Goal: Information Seeking & Learning: Compare options

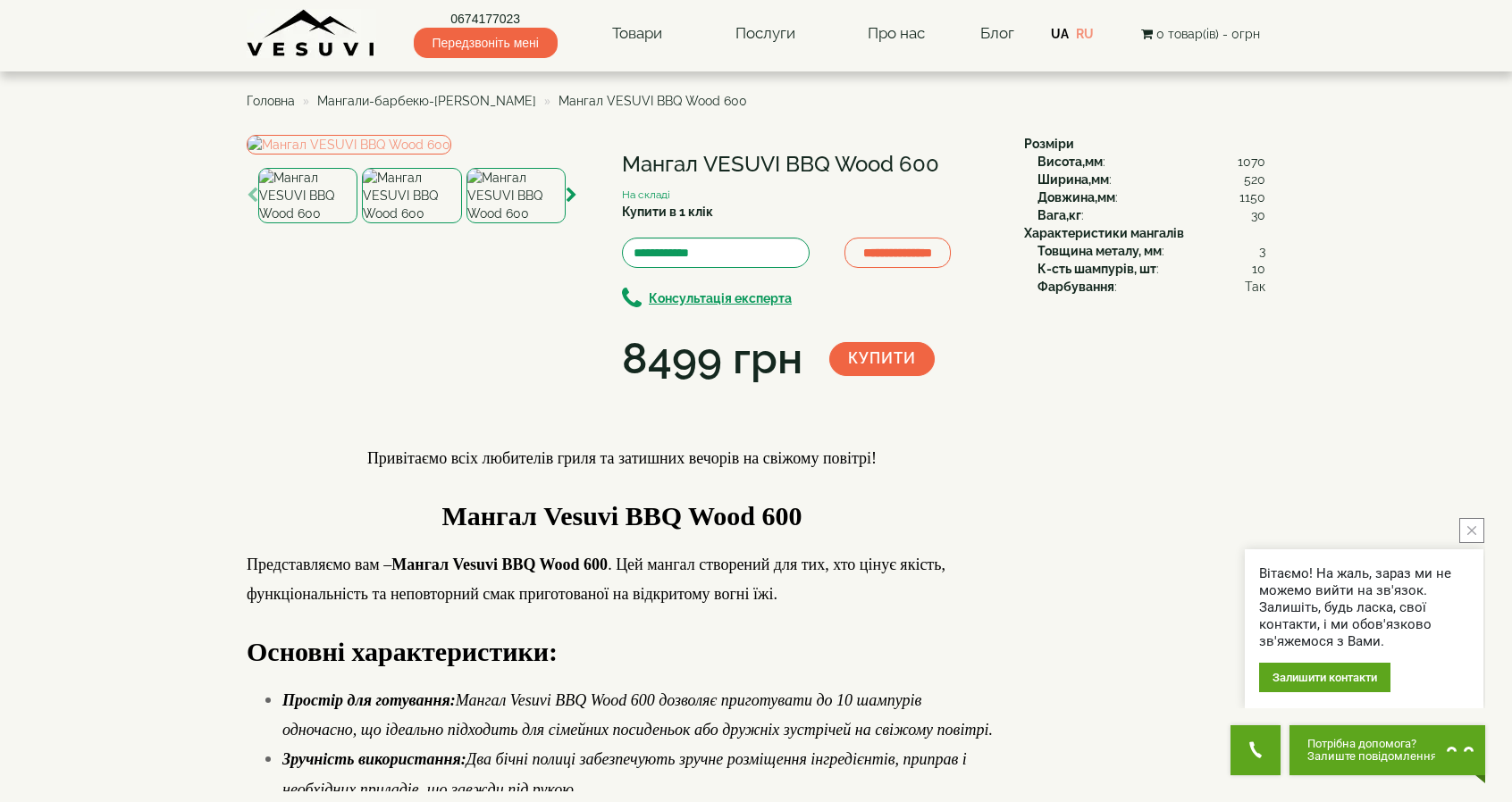
click at [455, 98] on span "Мангали-барбекю-[PERSON_NAME]" at bounding box center [426, 101] width 219 height 14
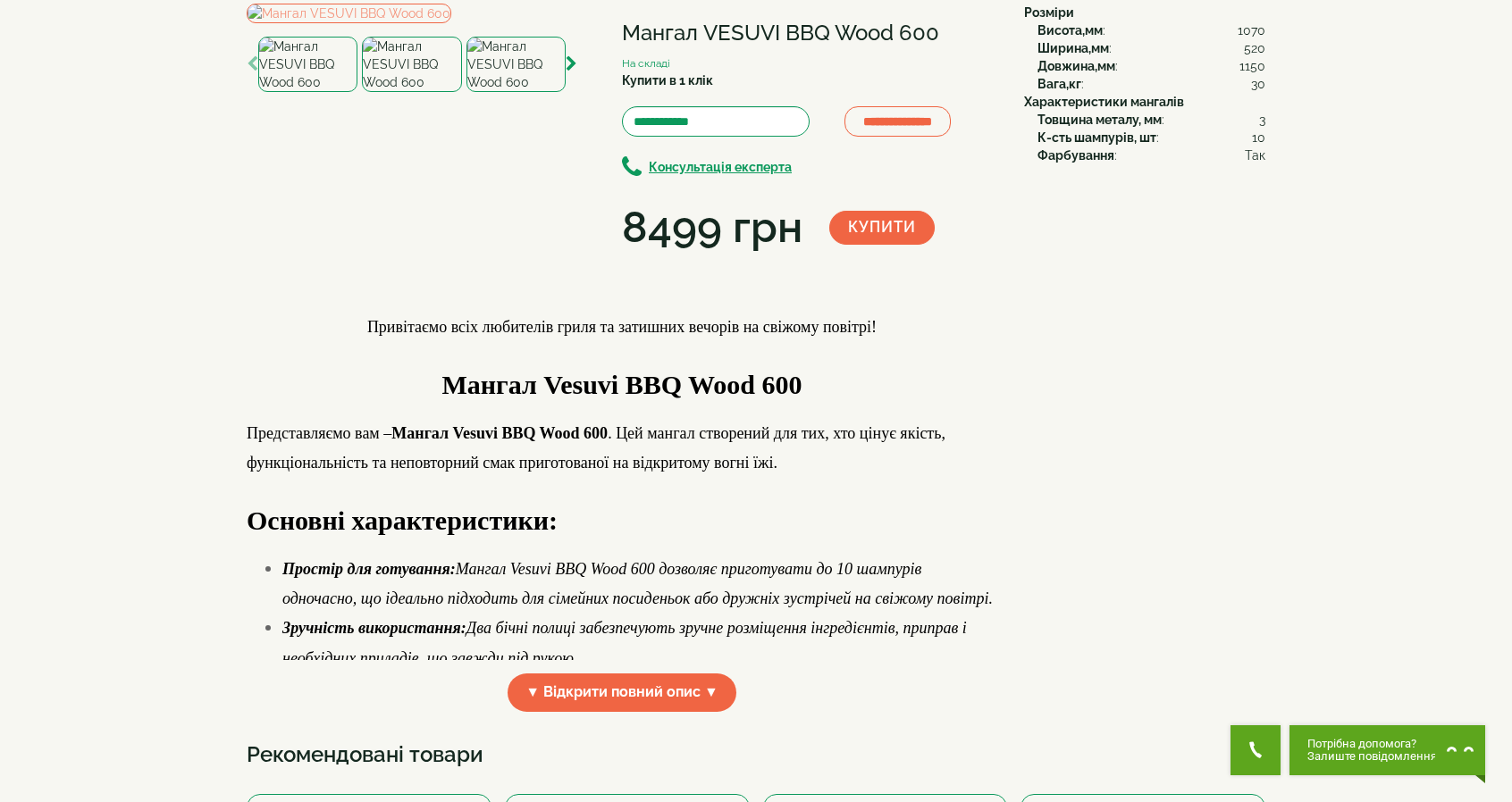
scroll to position [714, 0]
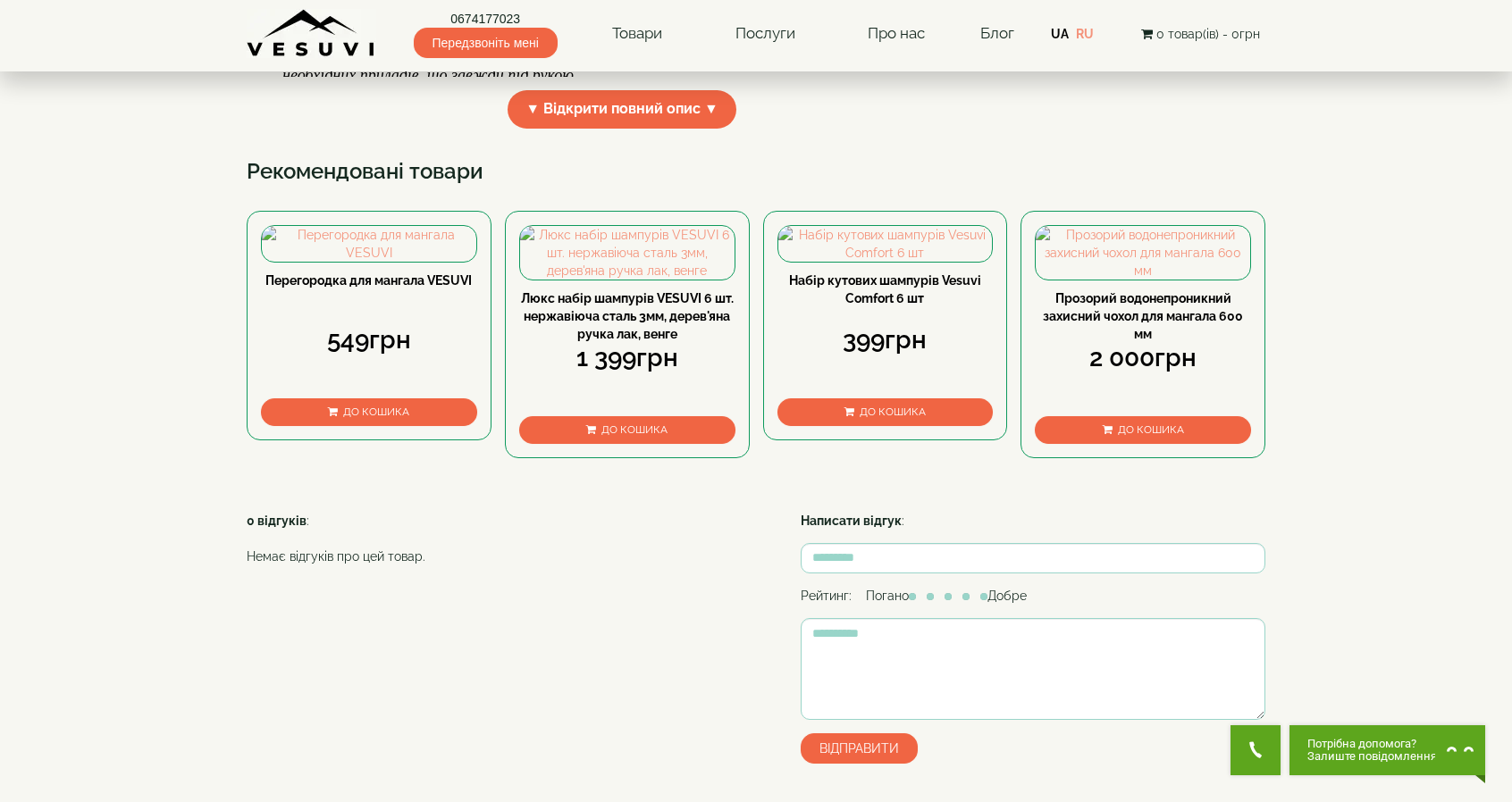
click at [630, 341] on link "Люкс набір шампурів VESUVI 6 шт. нержавіюча сталь 3мм, дерев'яна ручка лак, вен…" at bounding box center [628, 316] width 213 height 50
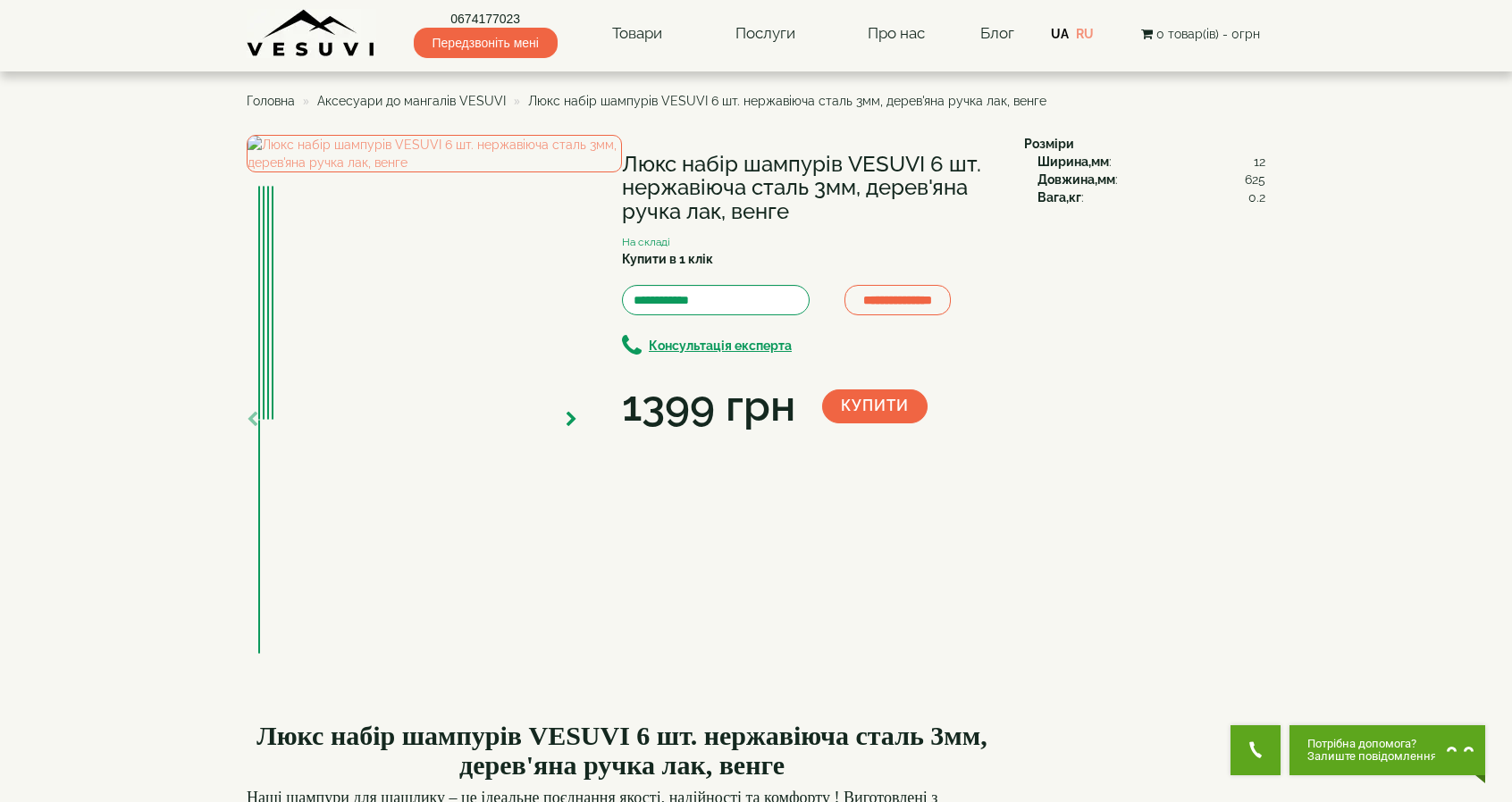
click at [426, 98] on span "Аксесуари до мангалів VESUVI" at bounding box center [411, 101] width 189 height 14
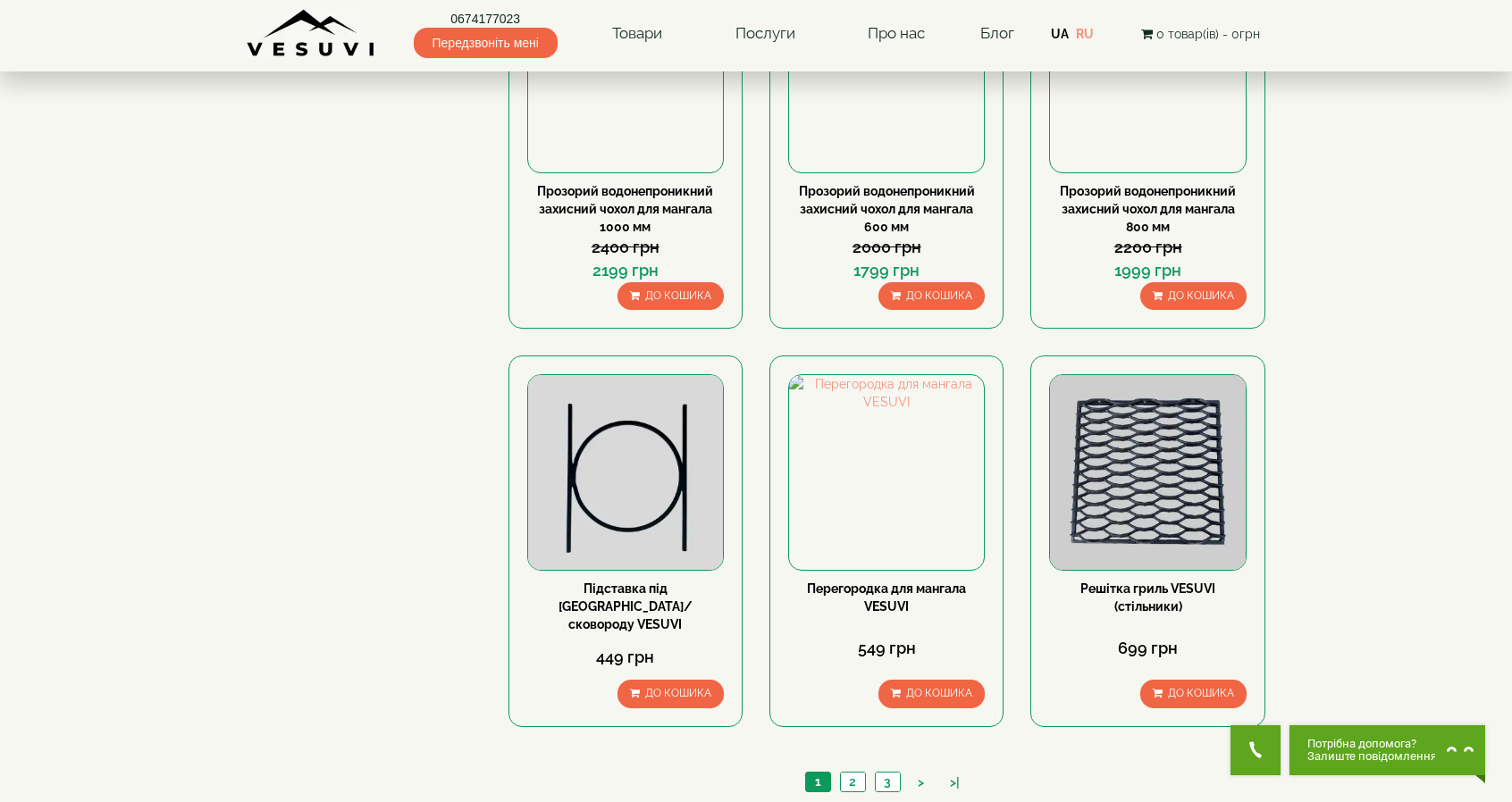
scroll to position [1519, 0]
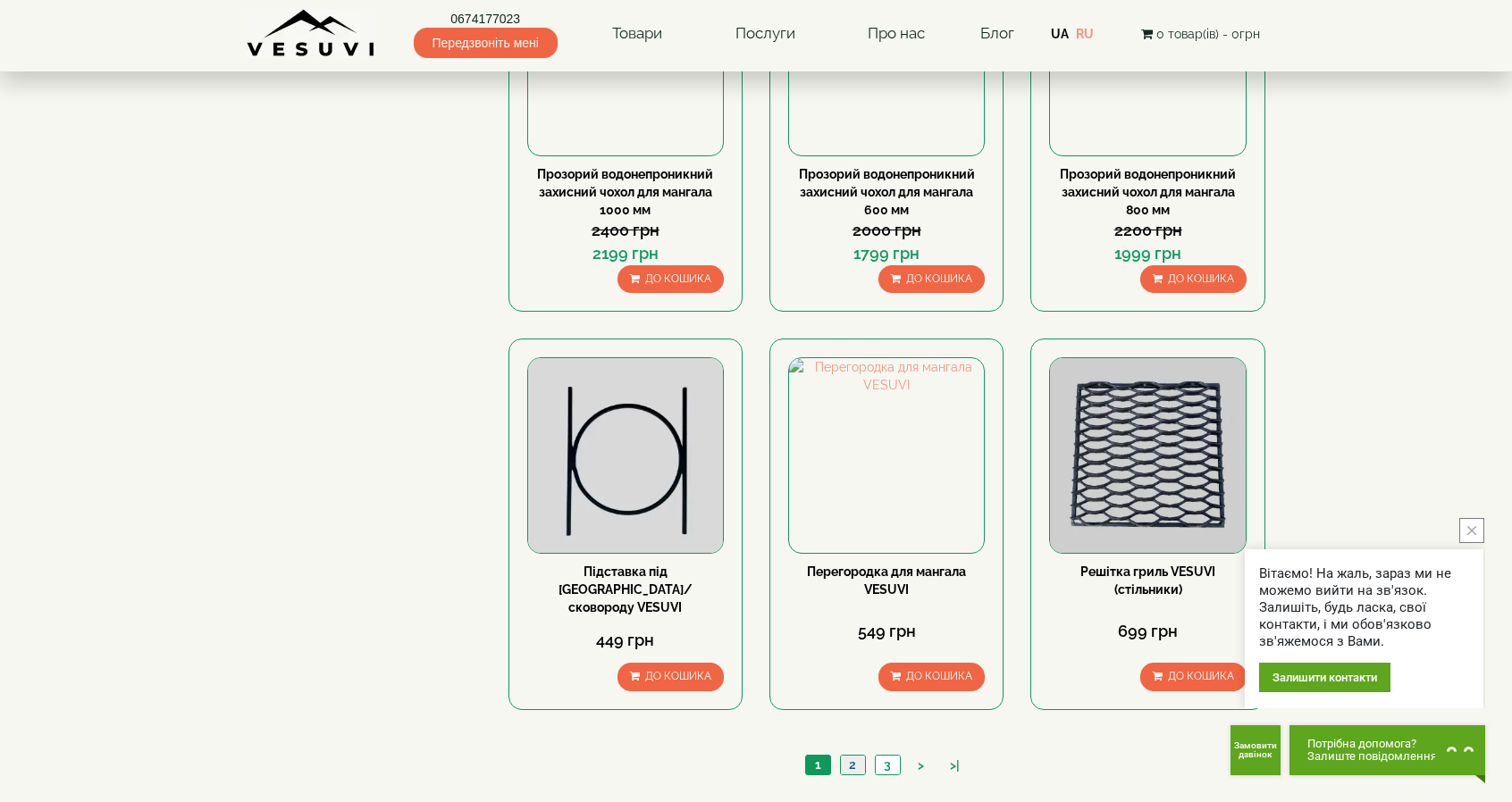
click at [855, 756] on link "2" at bounding box center [852, 765] width 25 height 19
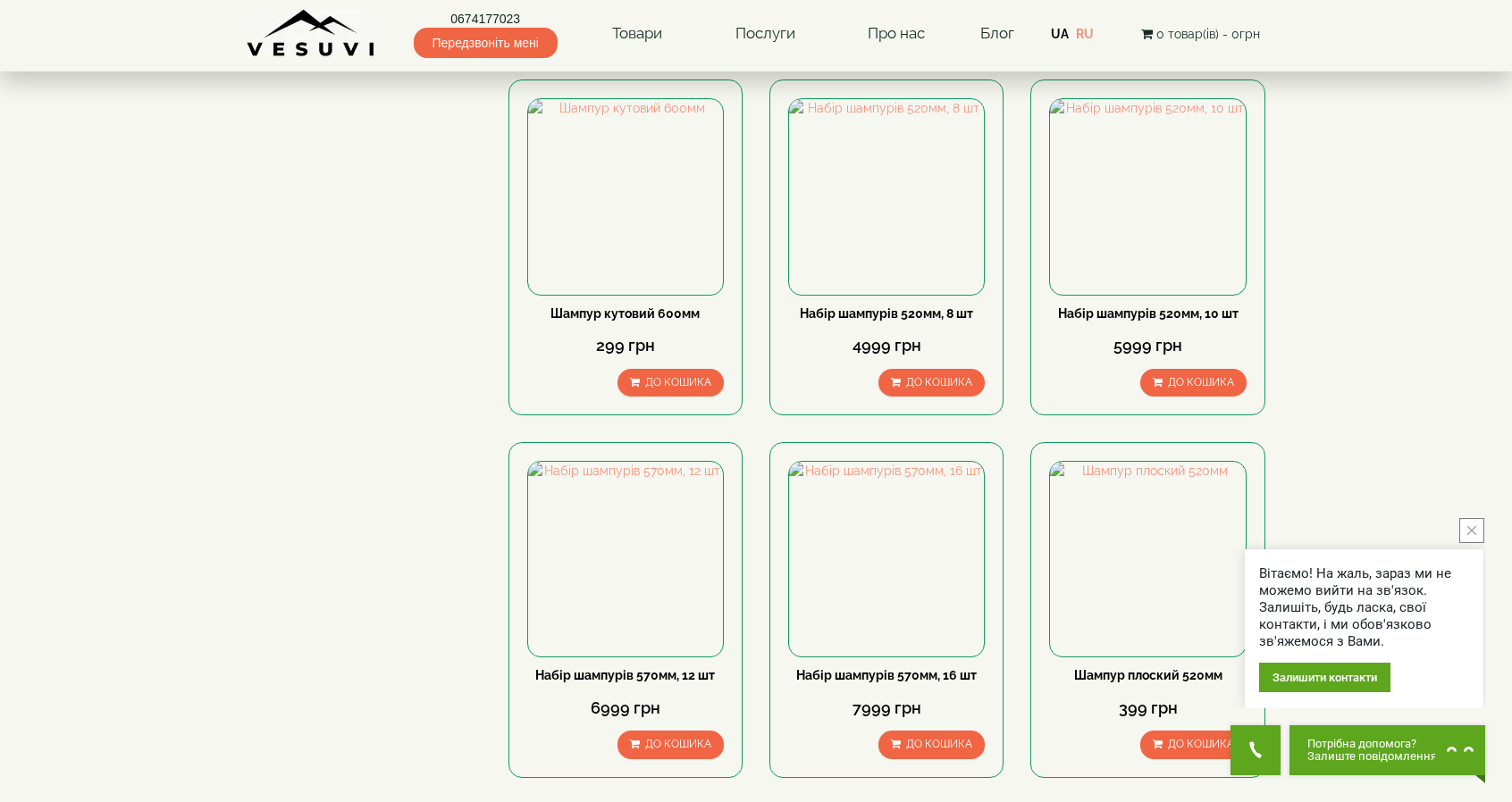
scroll to position [1656, 0]
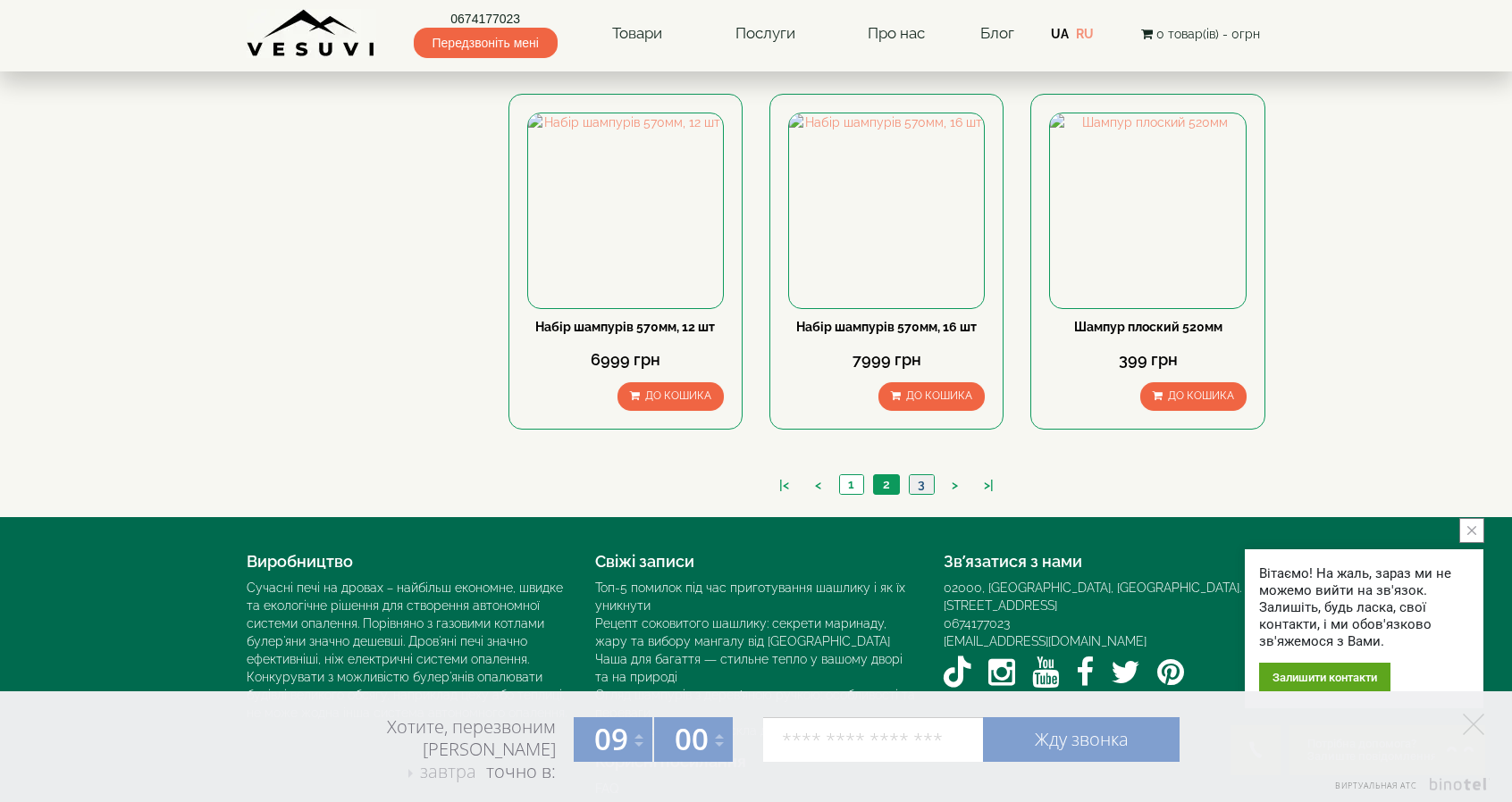
click at [926, 475] on link "3" at bounding box center [921, 484] width 25 height 19
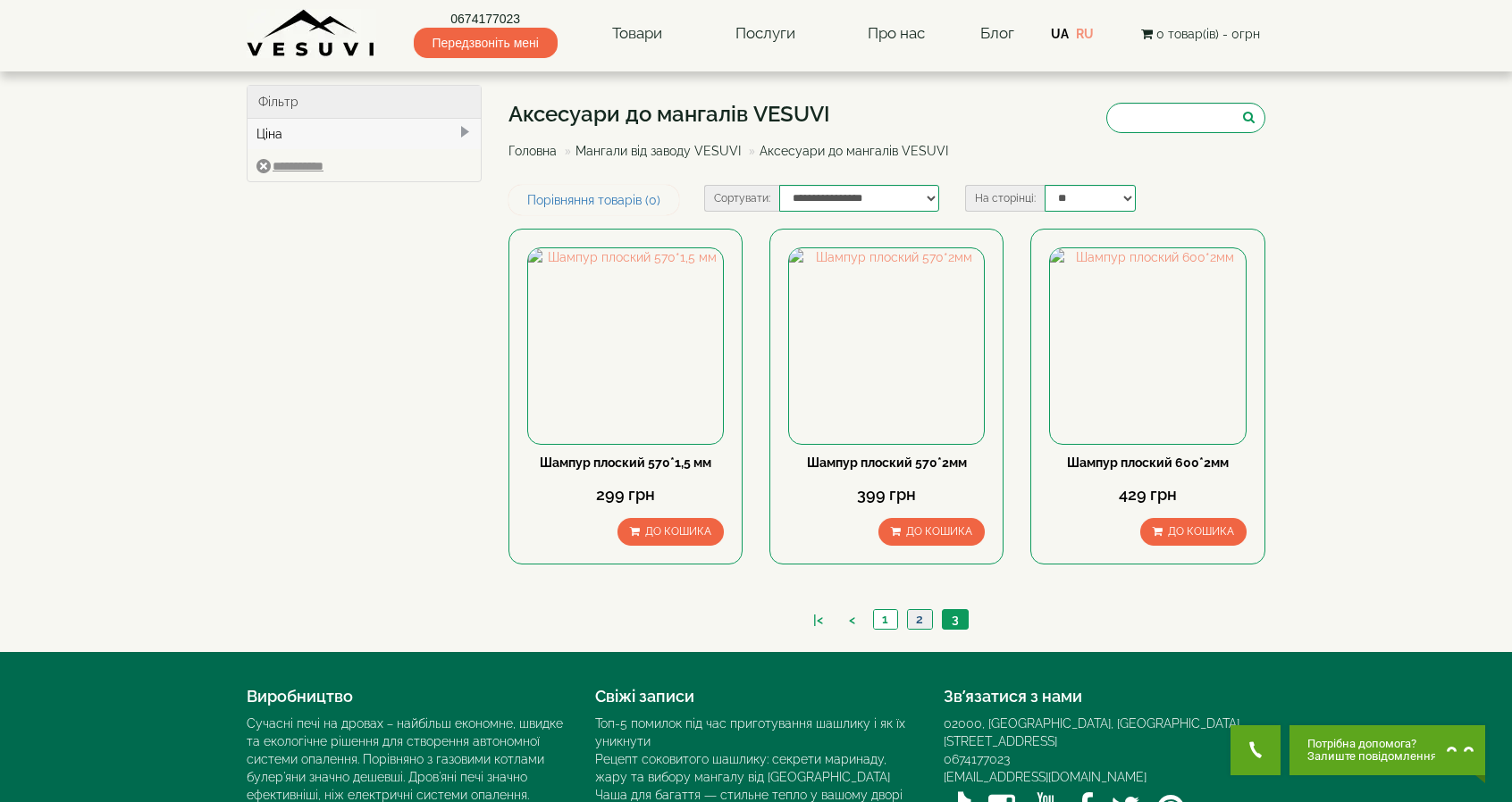
click at [919, 611] on link "2" at bounding box center [919, 620] width 25 height 19
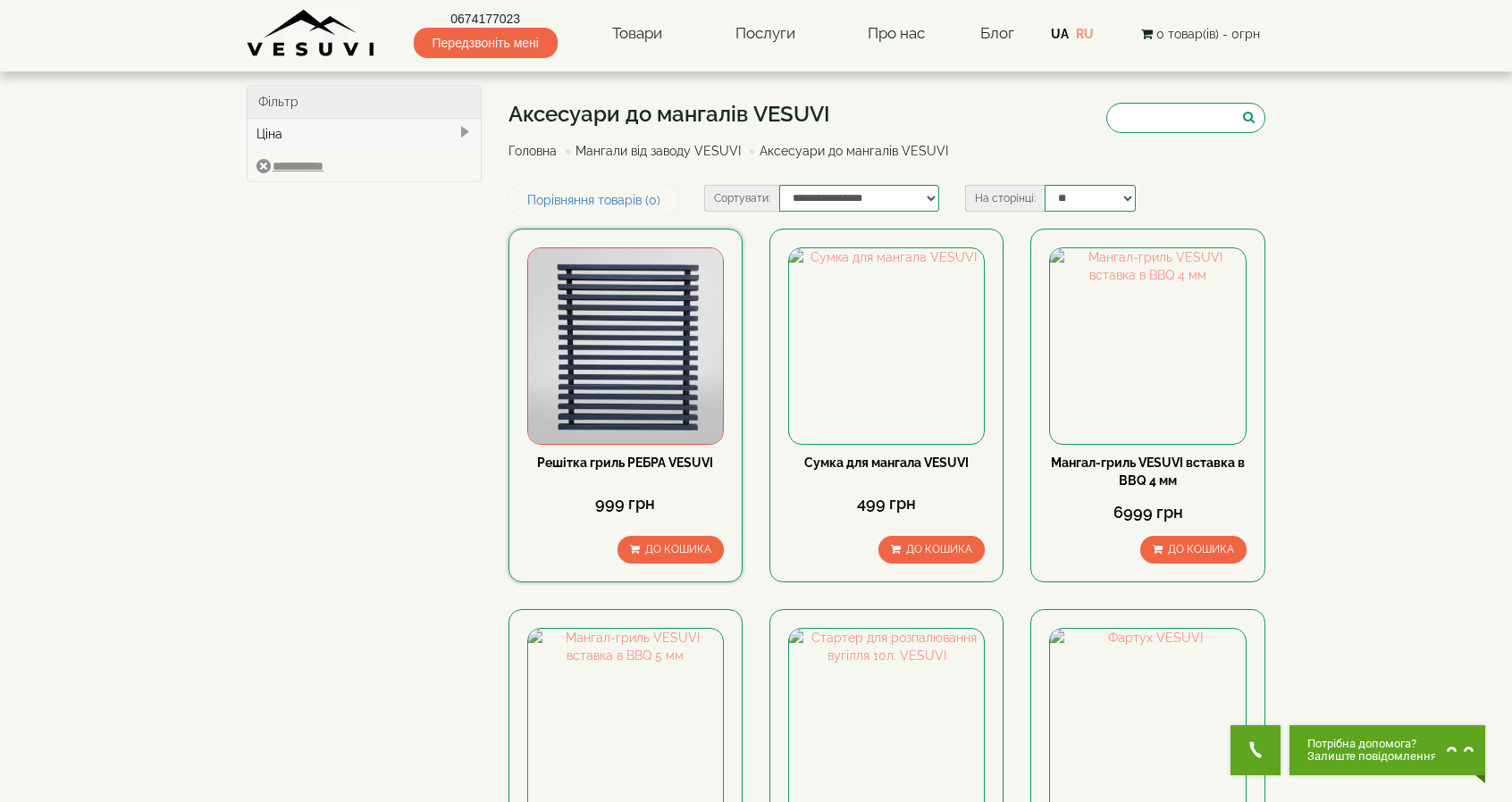
click at [645, 358] on img at bounding box center [625, 345] width 194 height 194
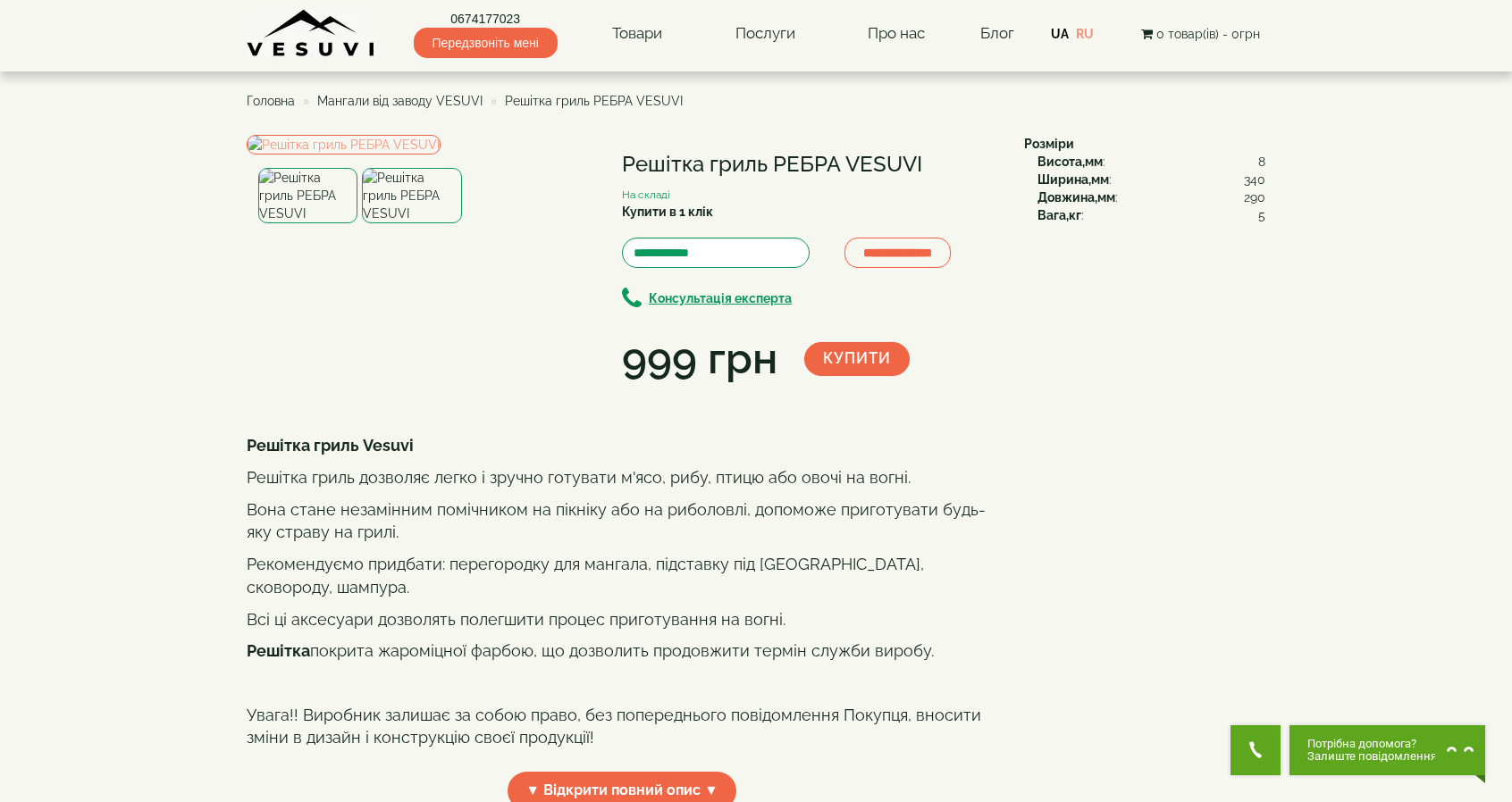
click at [425, 223] on img at bounding box center [412, 195] width 100 height 55
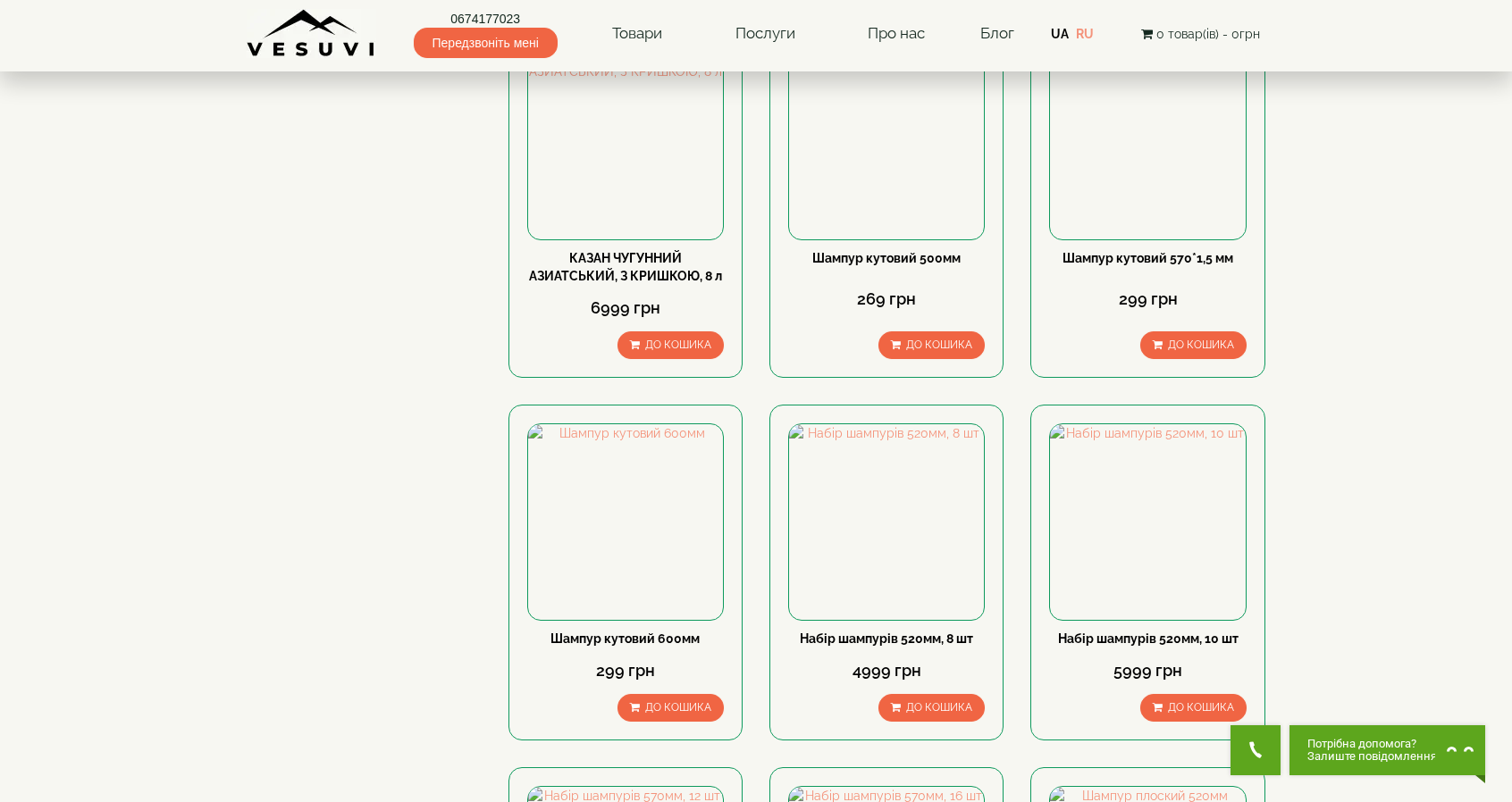
scroll to position [1608, 0]
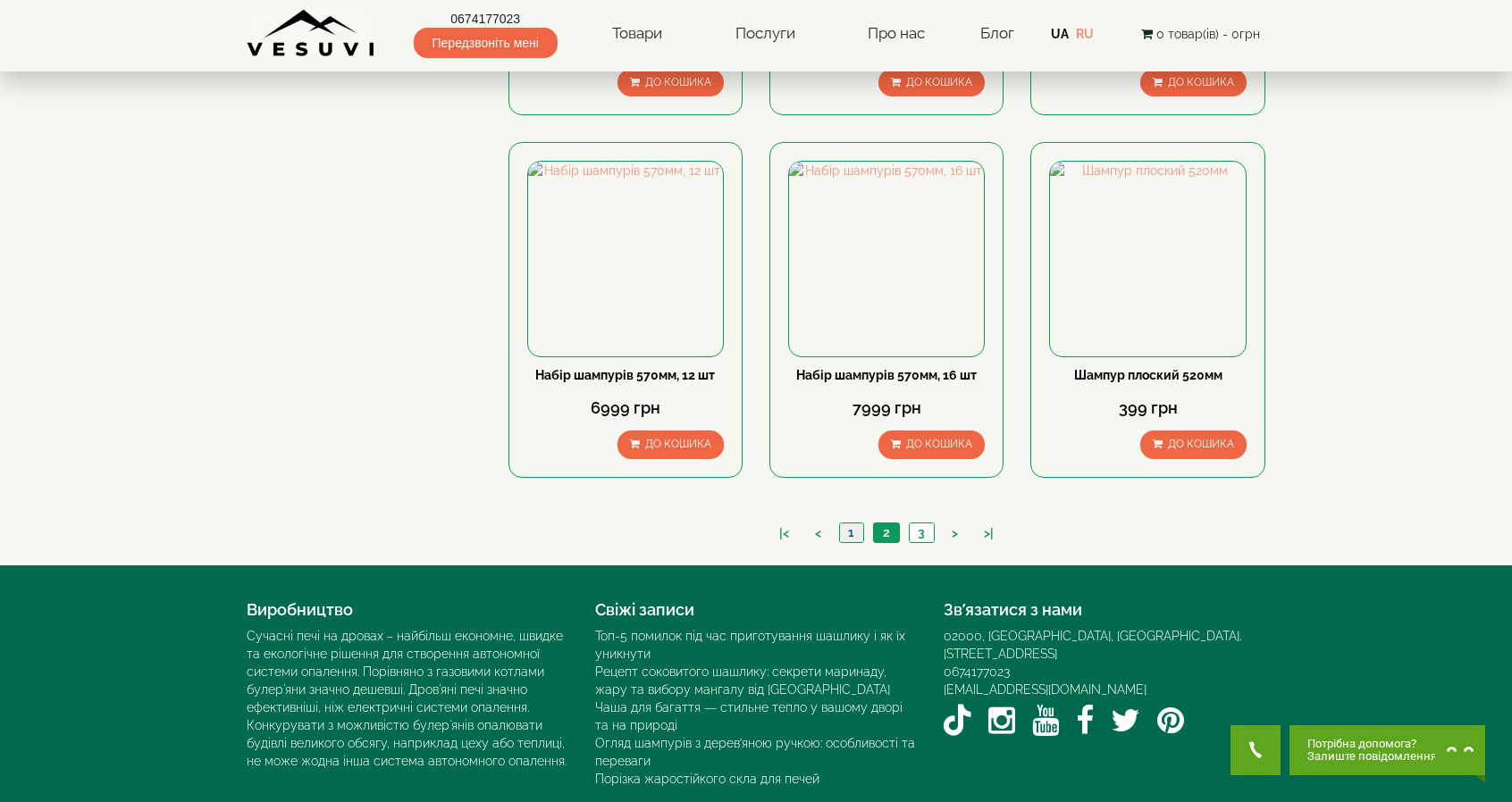
click at [850, 524] on link "1" at bounding box center [851, 533] width 24 height 19
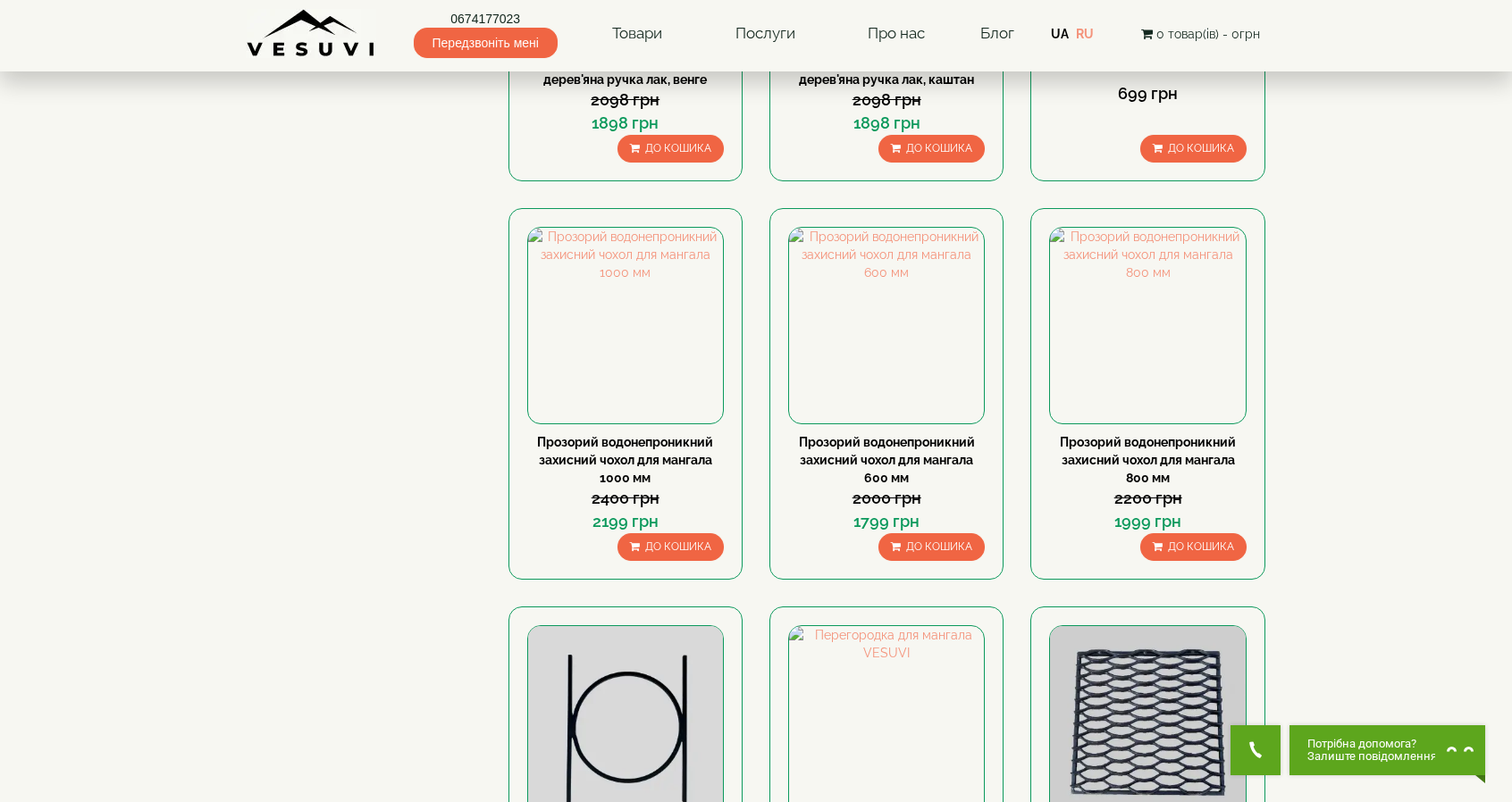
scroll to position [1608, 0]
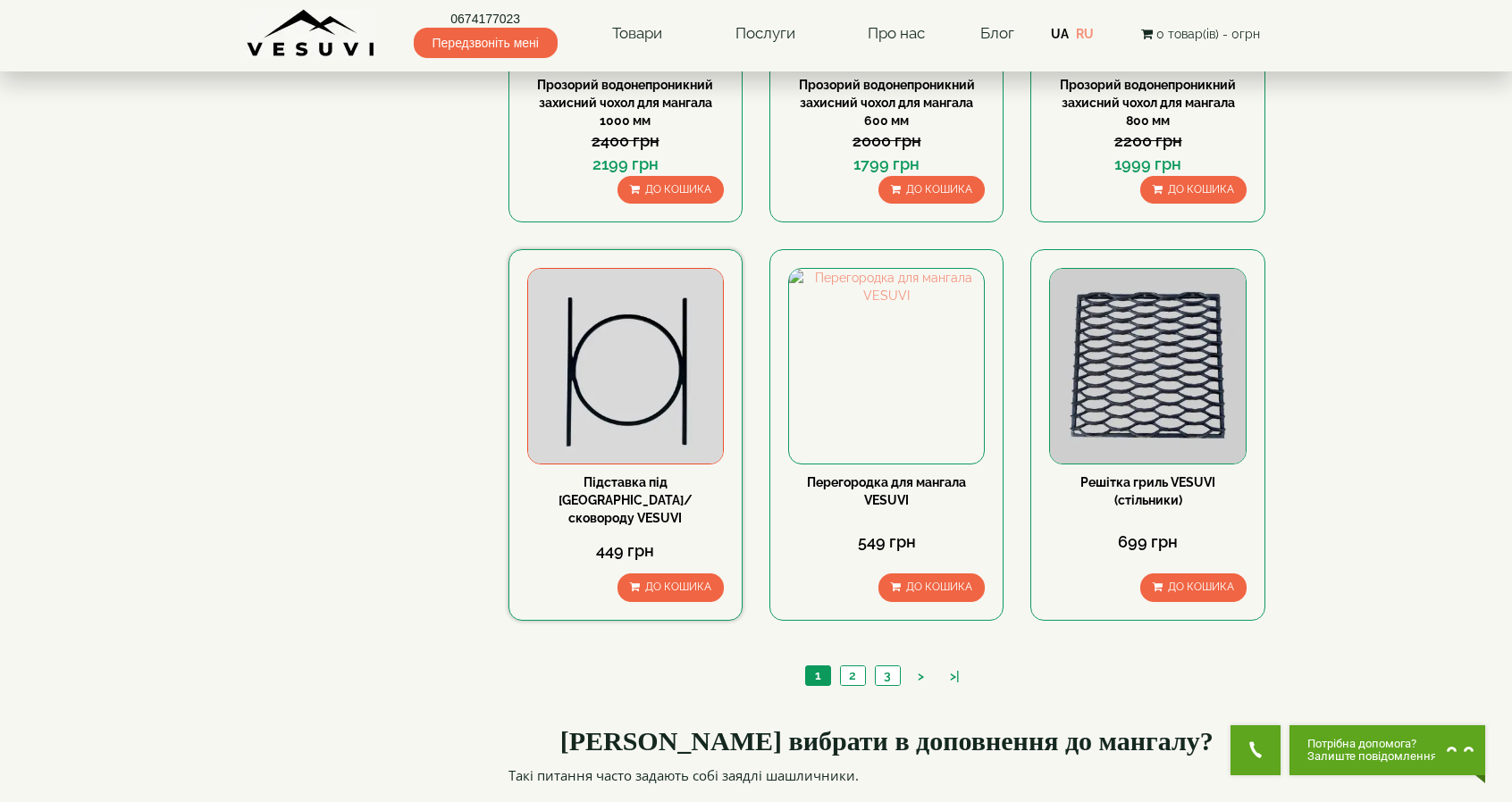
click at [649, 384] on img at bounding box center [625, 366] width 194 height 194
